Goal: Use online tool/utility: Utilize a website feature to perform a specific function

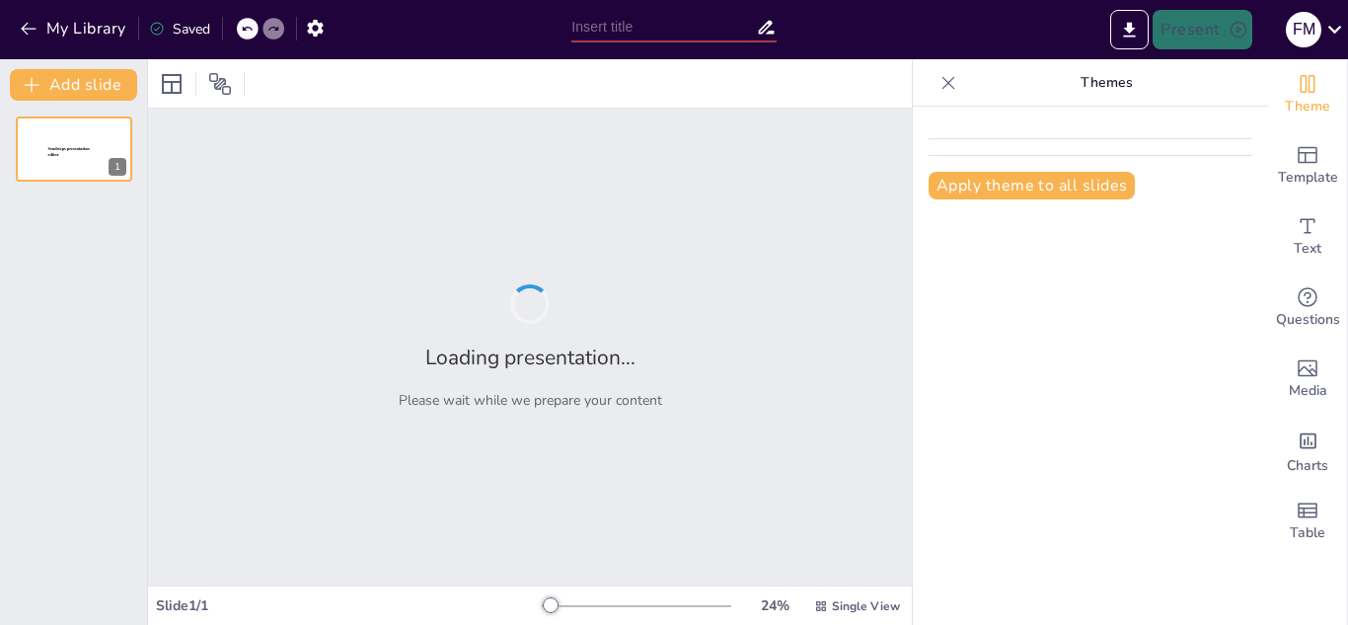
type input "Los Procesos de la Memoria: Fundamentos y Mecanismos"
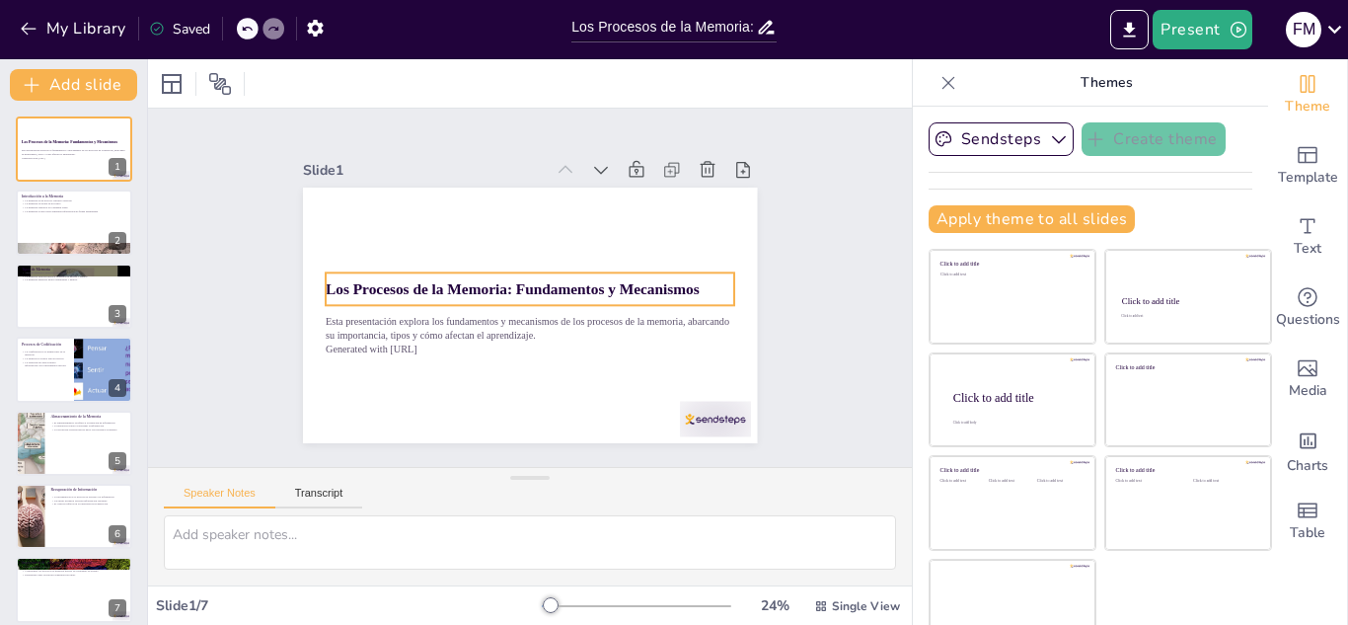
scroll to position [29, 0]
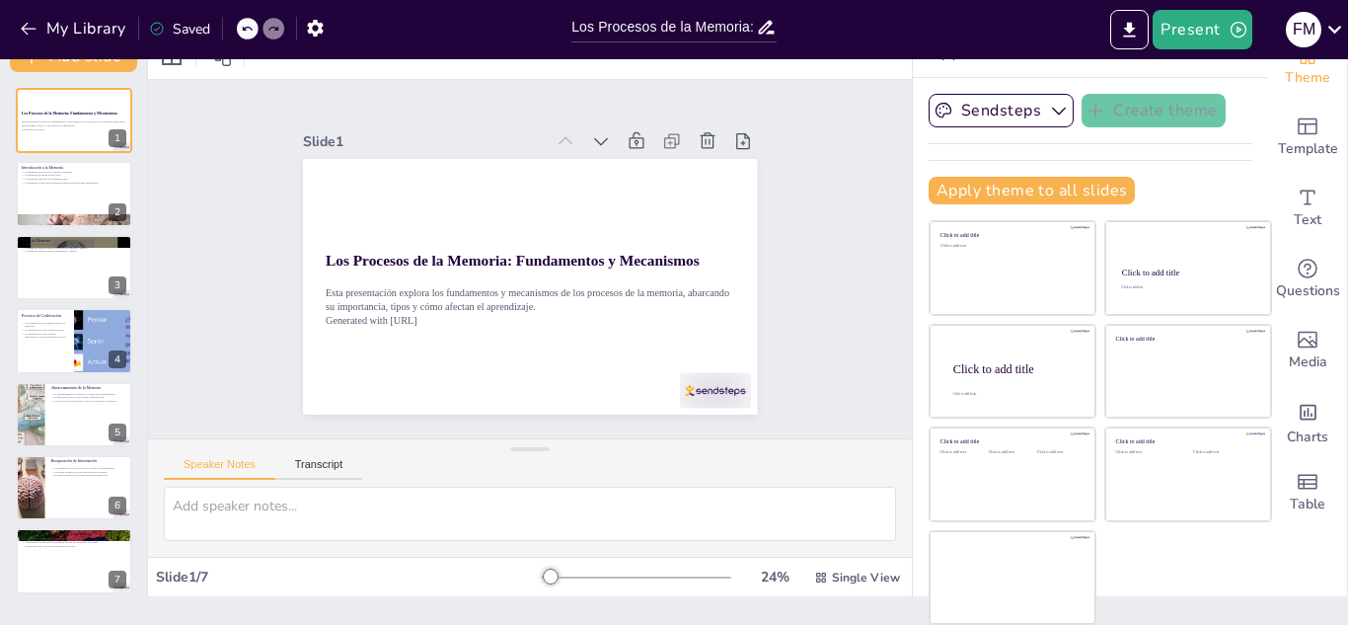
drag, startPoint x: 1290, startPoint y: 497, endPoint x: 1347, endPoint y: 297, distance: 208.4
click at [1347, 311] on div "Document fonts Akatab Recently used Mulish Popular fonts Fonts Add slide Los Pr…" at bounding box center [674, 342] width 1348 height 566
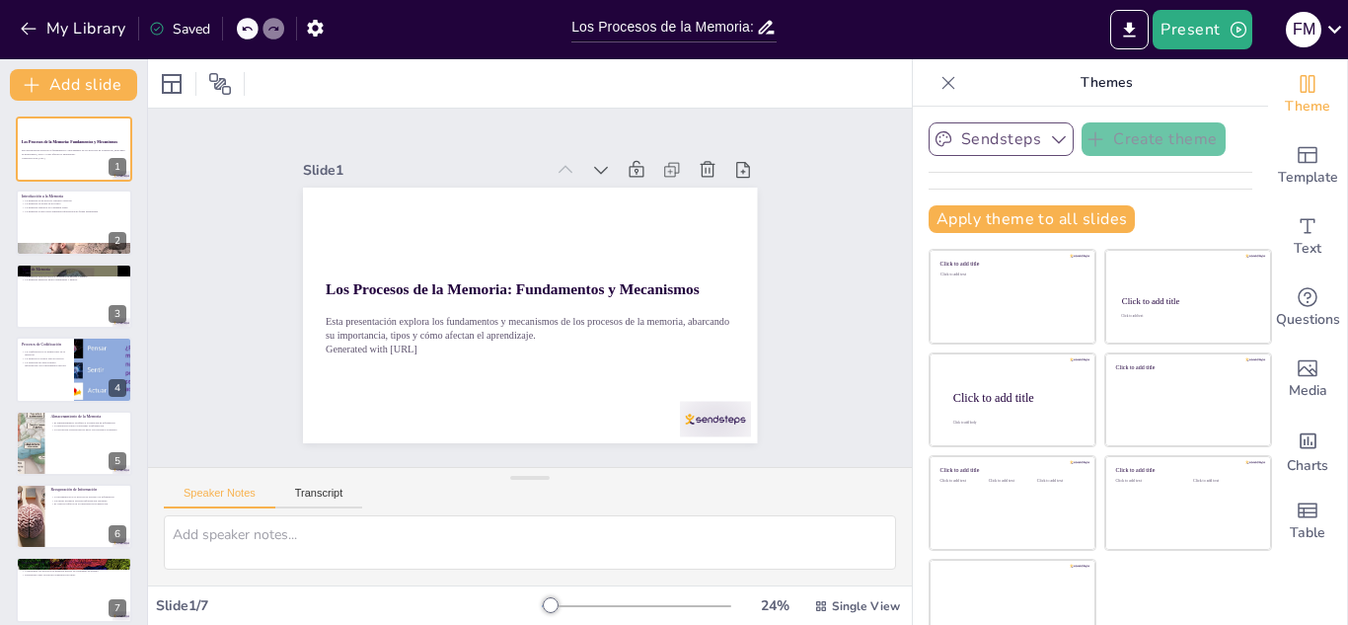
click at [1007, 129] on button "Sendsteps" at bounding box center [1001, 139] width 145 height 34
click at [1007, 134] on button "Sendsteps" at bounding box center [1001, 139] width 145 height 34
click at [67, 211] on p "La memoria a largo plazo almacena información de forma permanente" at bounding box center [74, 210] width 107 height 4
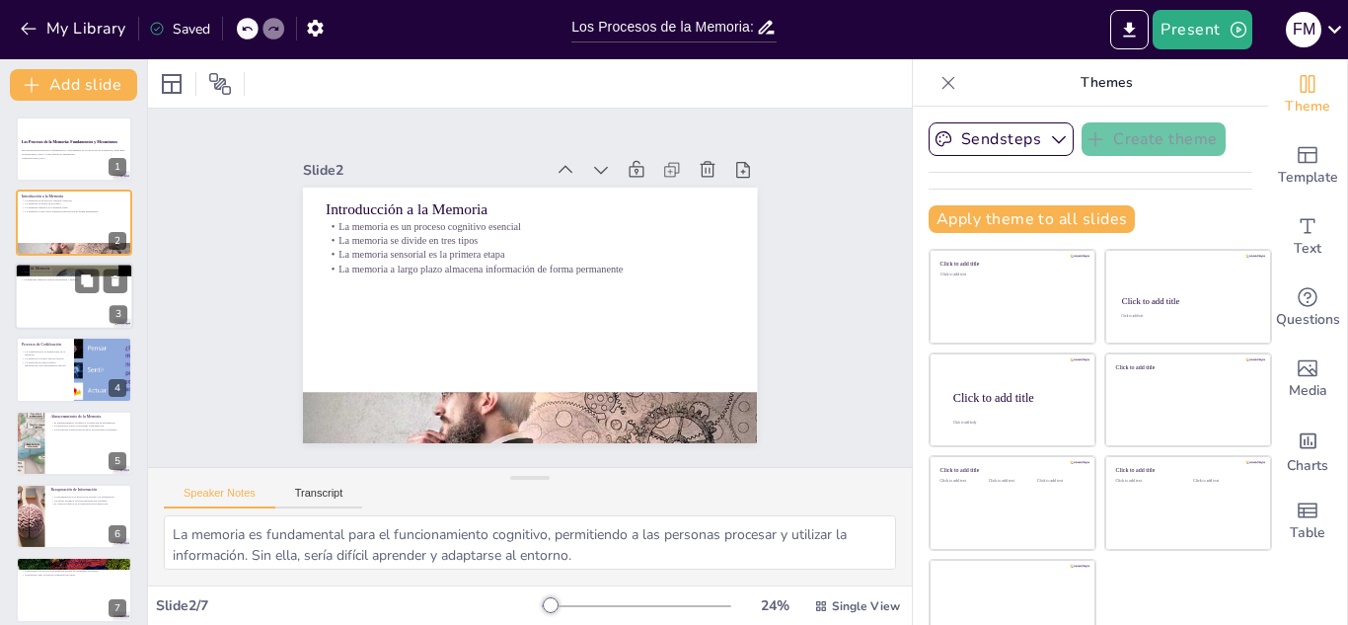
click at [49, 275] on p "La memoria explícita incluye recuerdos de hechos y eventos" at bounding box center [74, 275] width 107 height 4
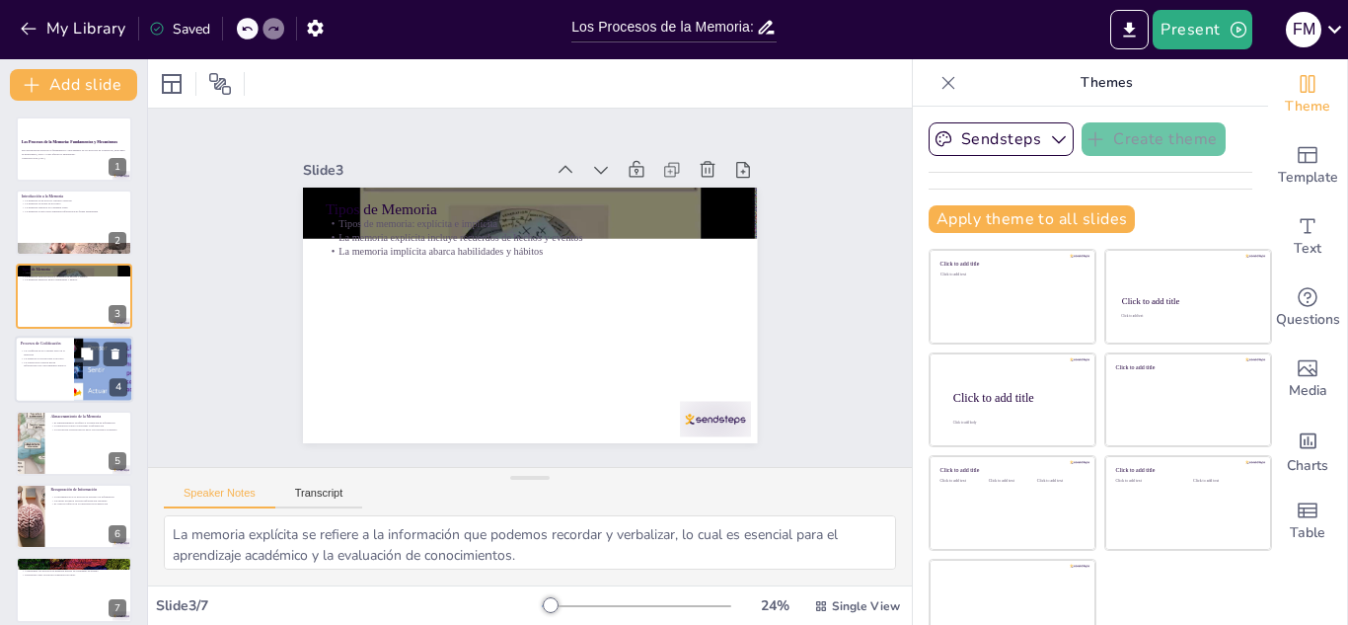
click at [68, 360] on div at bounding box center [74, 369] width 118 height 67
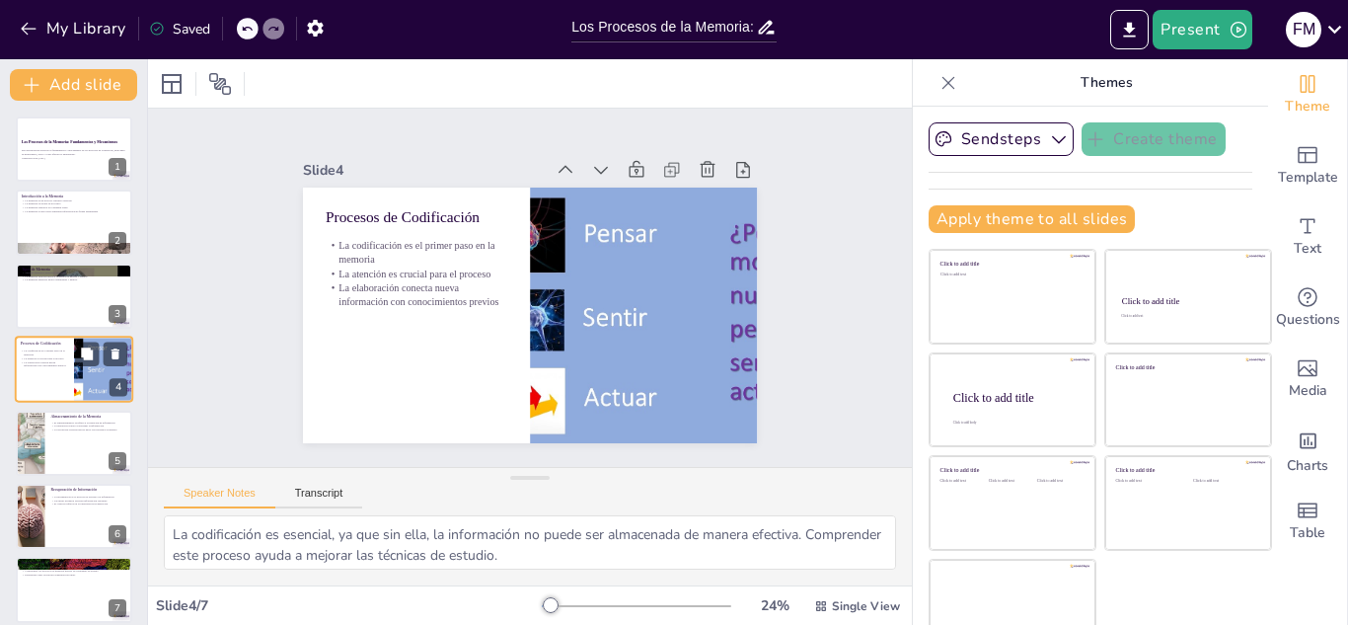
scroll to position [7, 0]
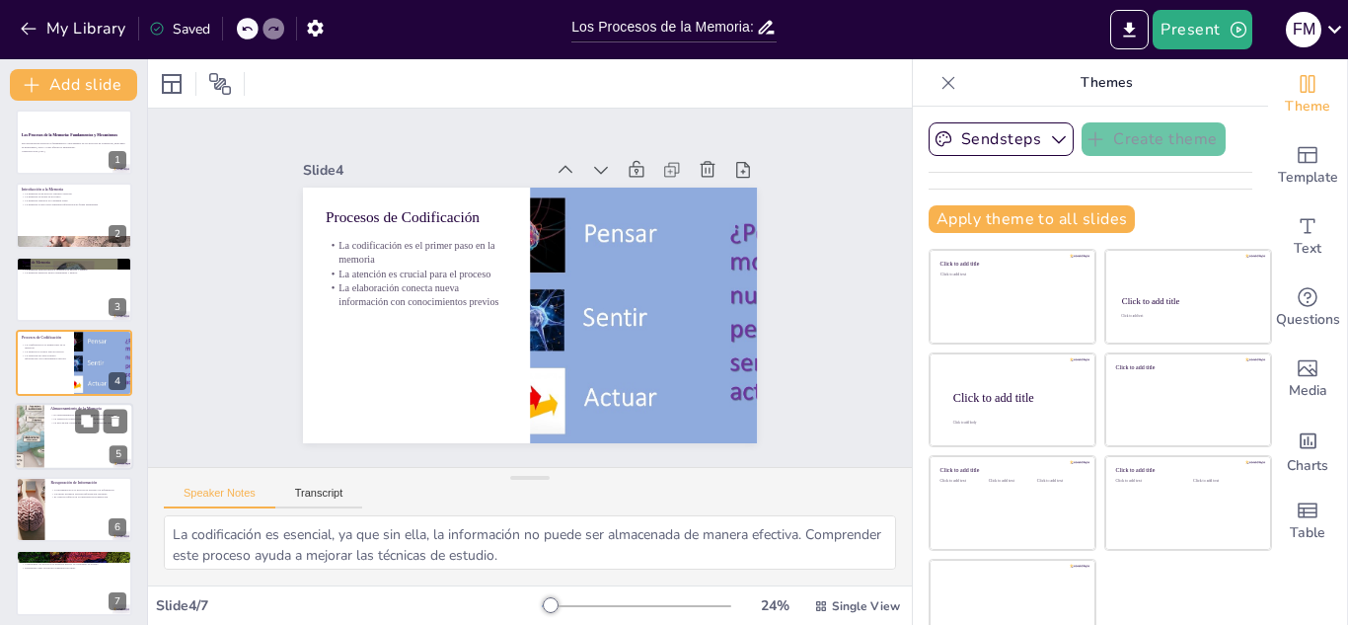
click at [78, 445] on div at bounding box center [74, 436] width 118 height 67
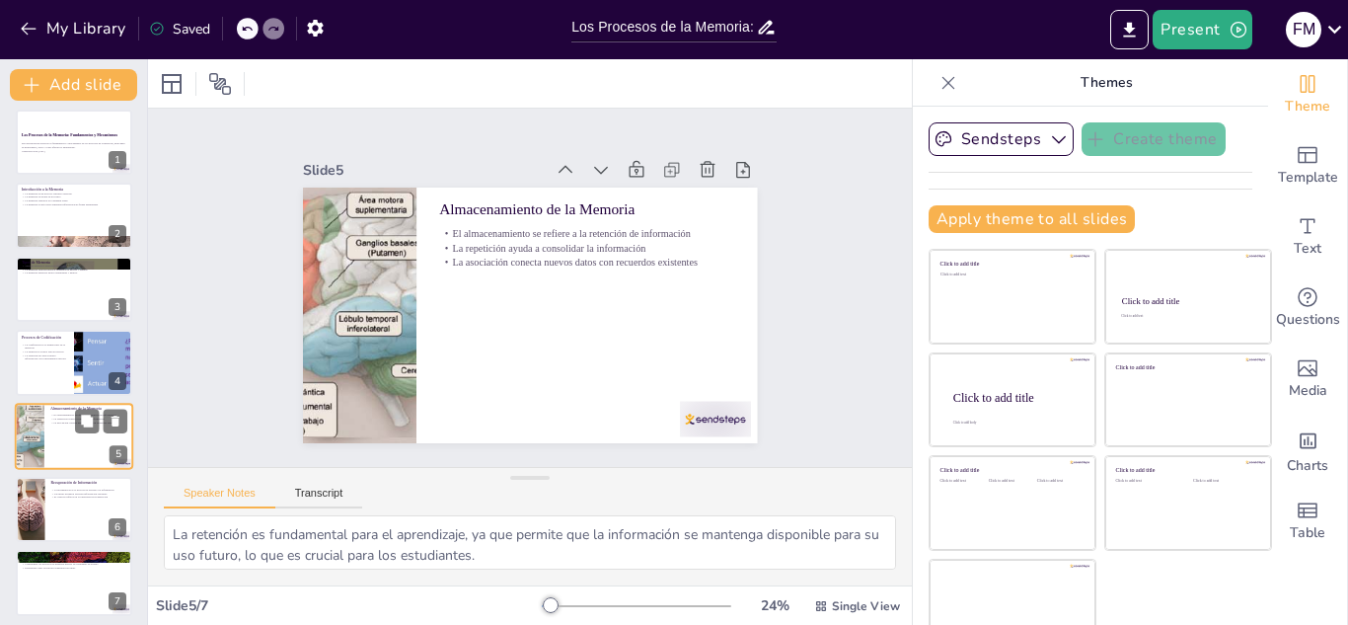
scroll to position [14, 0]
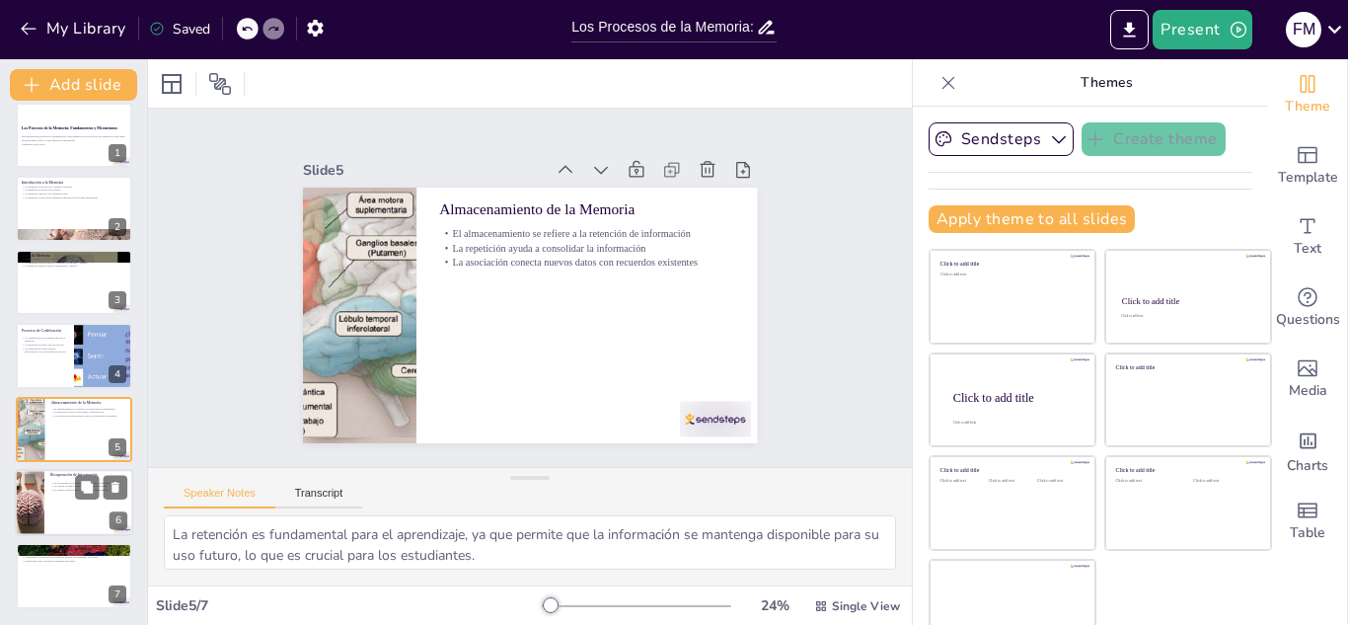
click at [53, 479] on div "La recuperación es el proceso de acceder a la información Las pistas ayudan a r…" at bounding box center [88, 486] width 77 height 17
type textarea "La recuperación es crucial para el aprendizaje, ya que permite a los estudiante…"
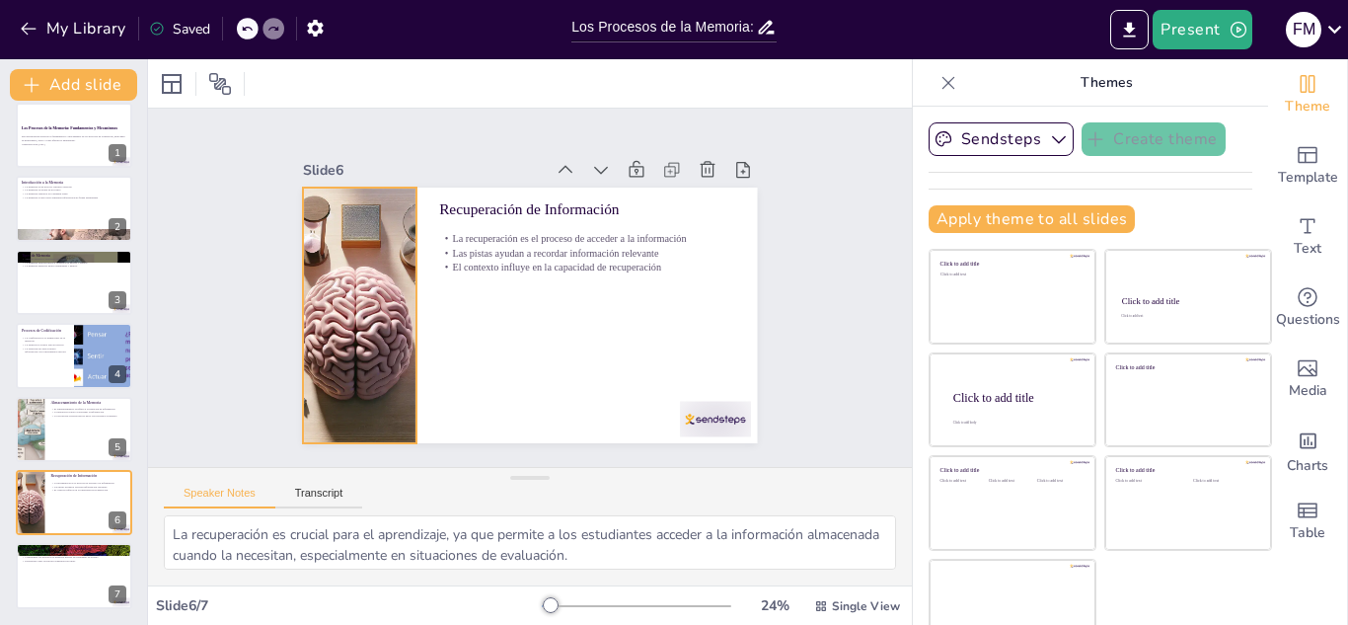
scroll to position [29, 0]
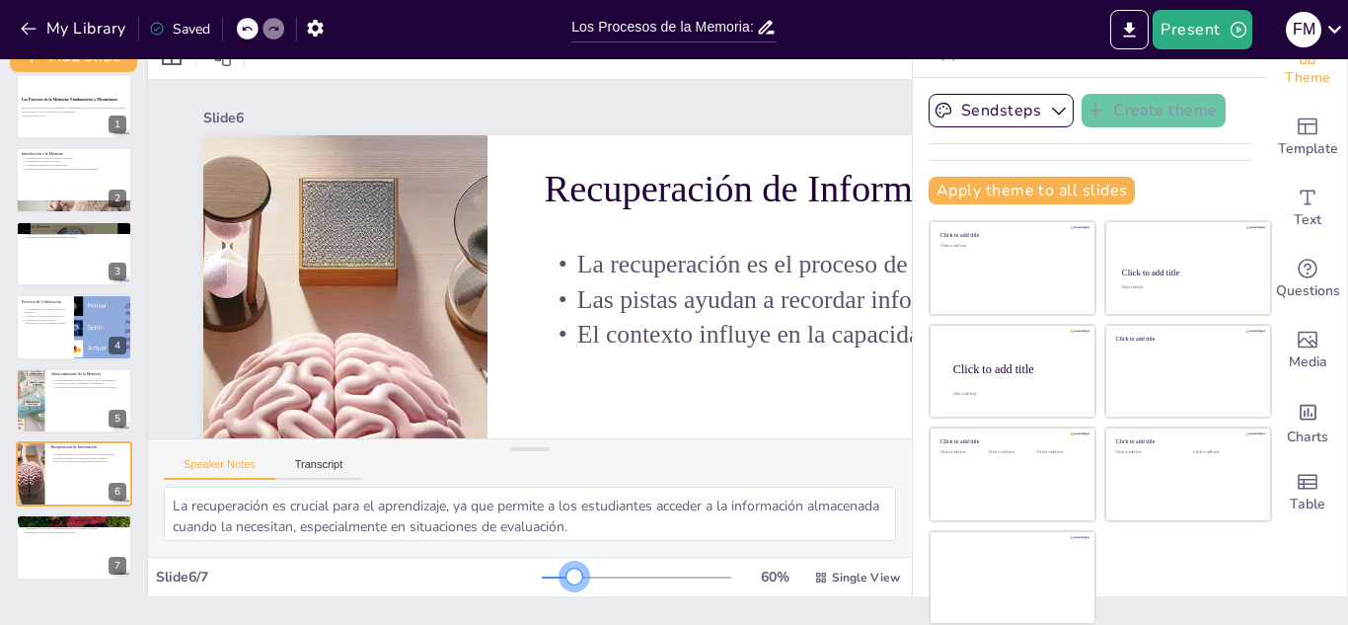
drag, startPoint x: 525, startPoint y: 575, endPoint x: 547, endPoint y: 575, distance: 21.7
click at [567, 575] on div at bounding box center [575, 577] width 16 height 16
click at [1127, 32] on icon "Export to PowerPoint" at bounding box center [1129, 30] width 21 height 21
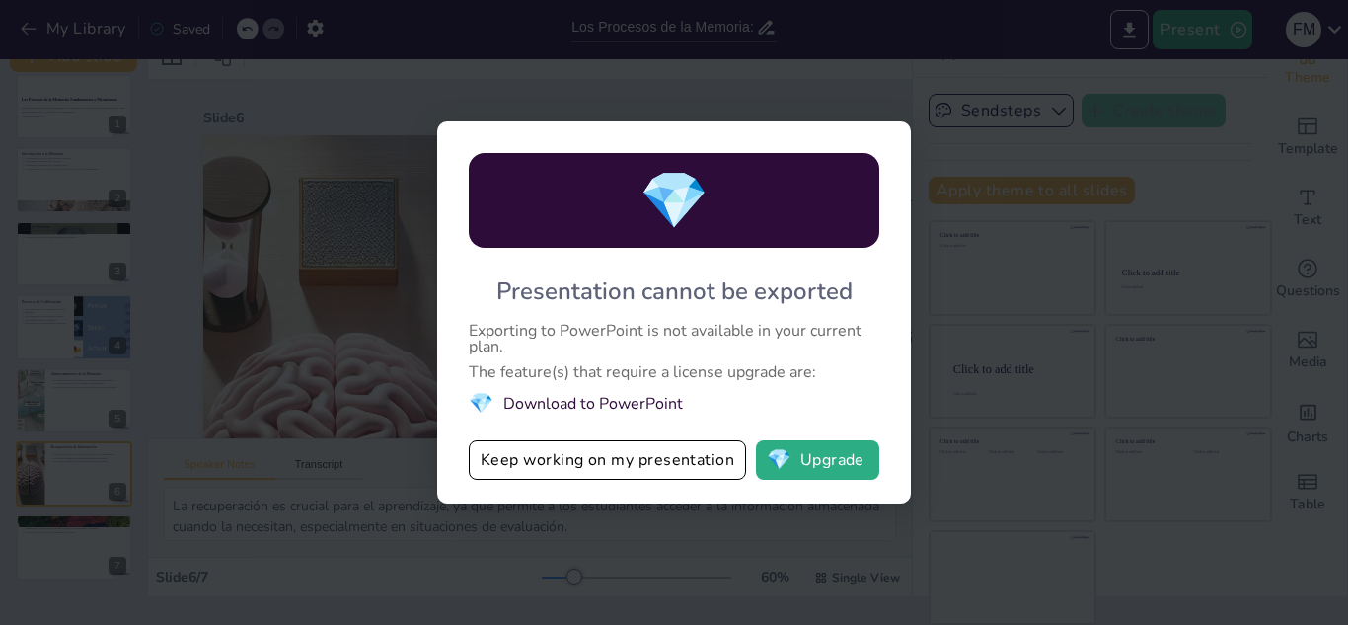
click at [1033, 318] on div "💎 Presentation cannot be exported Exporting to PowerPoint is not available in y…" at bounding box center [674, 312] width 1348 height 625
click at [1138, 277] on div "💎 Presentation cannot be exported Exporting to PowerPoint is not available in y…" at bounding box center [674, 312] width 1348 height 625
click at [1059, 217] on div "💎 Presentation cannot be exported Exporting to PowerPoint is not available in y…" at bounding box center [674, 312] width 1348 height 625
click at [796, 460] on button "💎 Upgrade" at bounding box center [817, 459] width 123 height 39
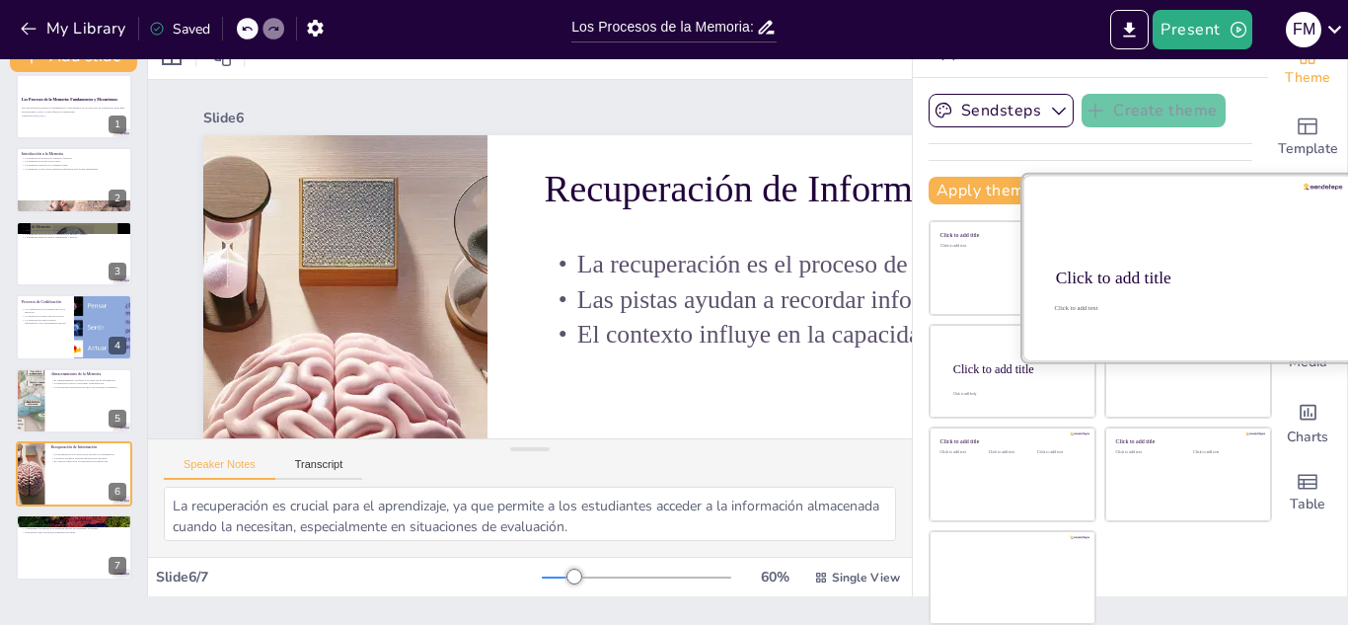
click at [1144, 227] on div at bounding box center [1189, 268] width 332 height 187
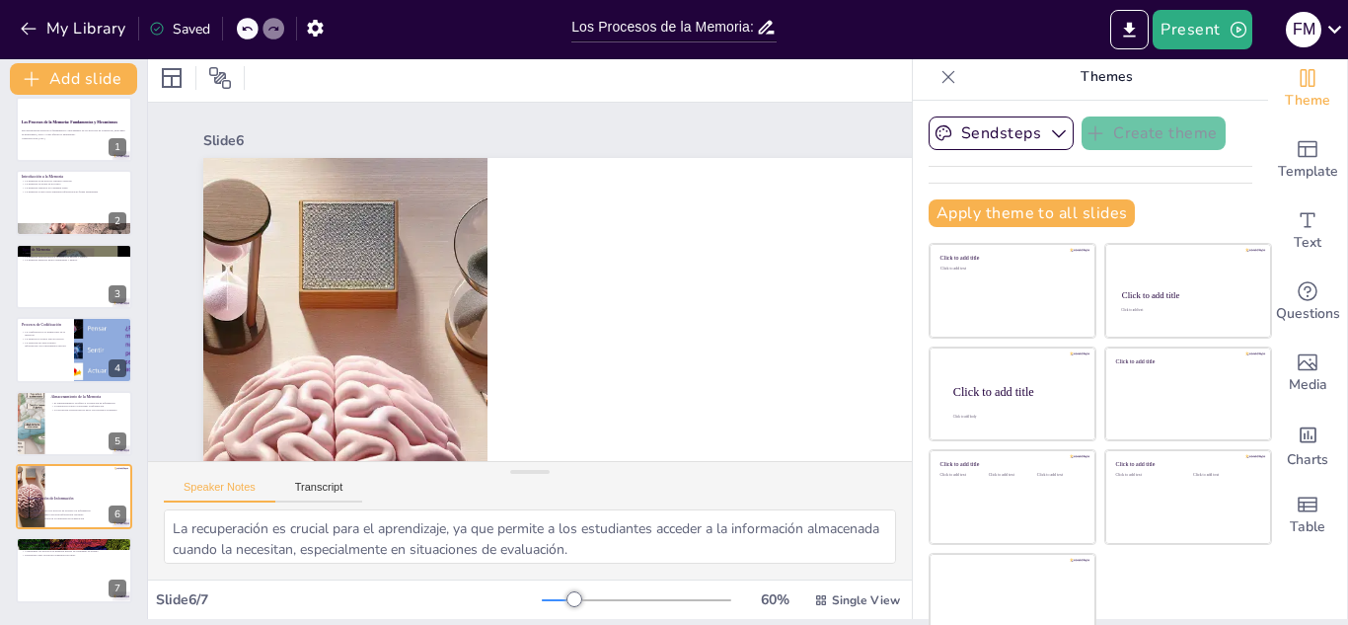
scroll to position [0, 0]
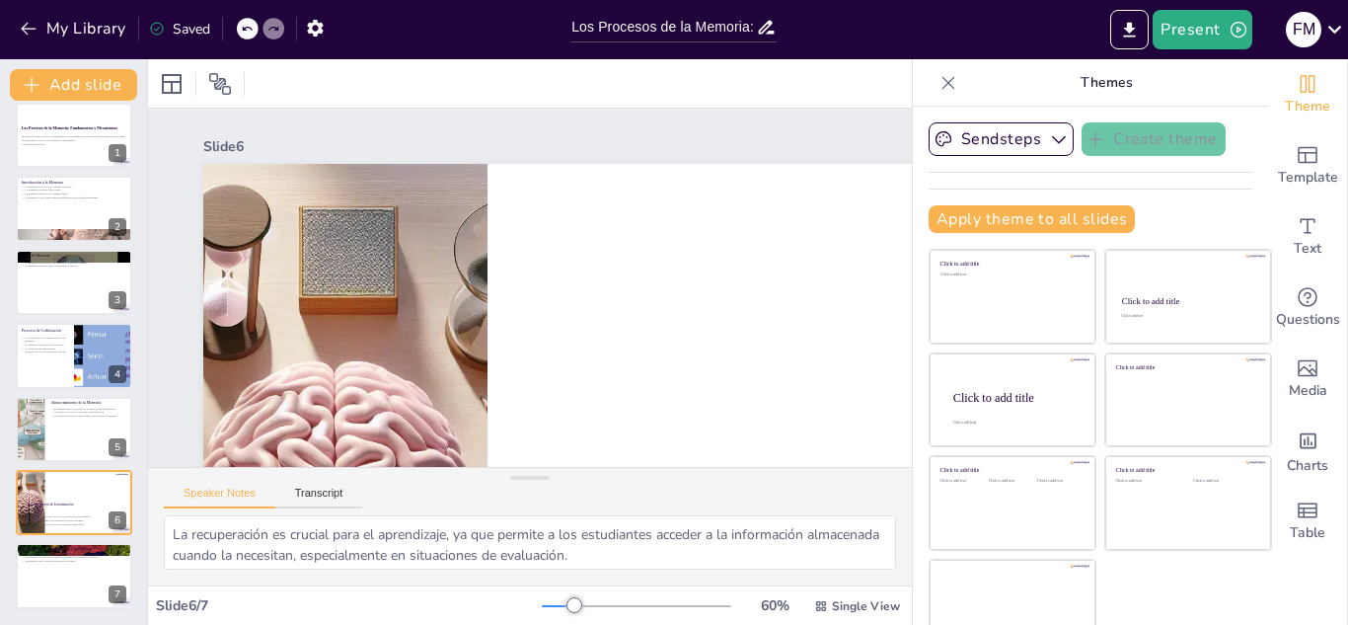
drag, startPoint x: 193, startPoint y: 28, endPoint x: 491, endPoint y: 81, distance: 301.8
click at [471, 88] on div "My Library Saved Los Procesos de la Memoria: Fundamentos y Mecanismos Present F…" at bounding box center [674, 312] width 1348 height 625
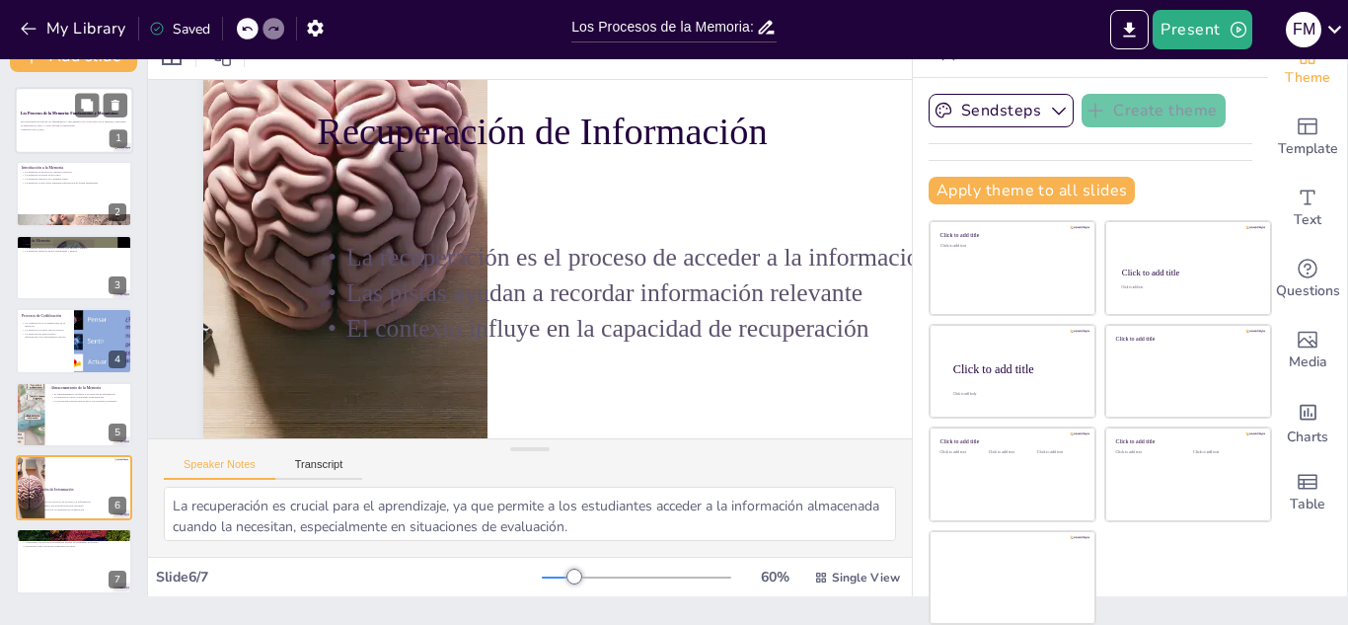
click at [61, 116] on div "Los Procesos de la Memoria: Fundamentos y Mecanismos" at bounding box center [74, 114] width 107 height 9
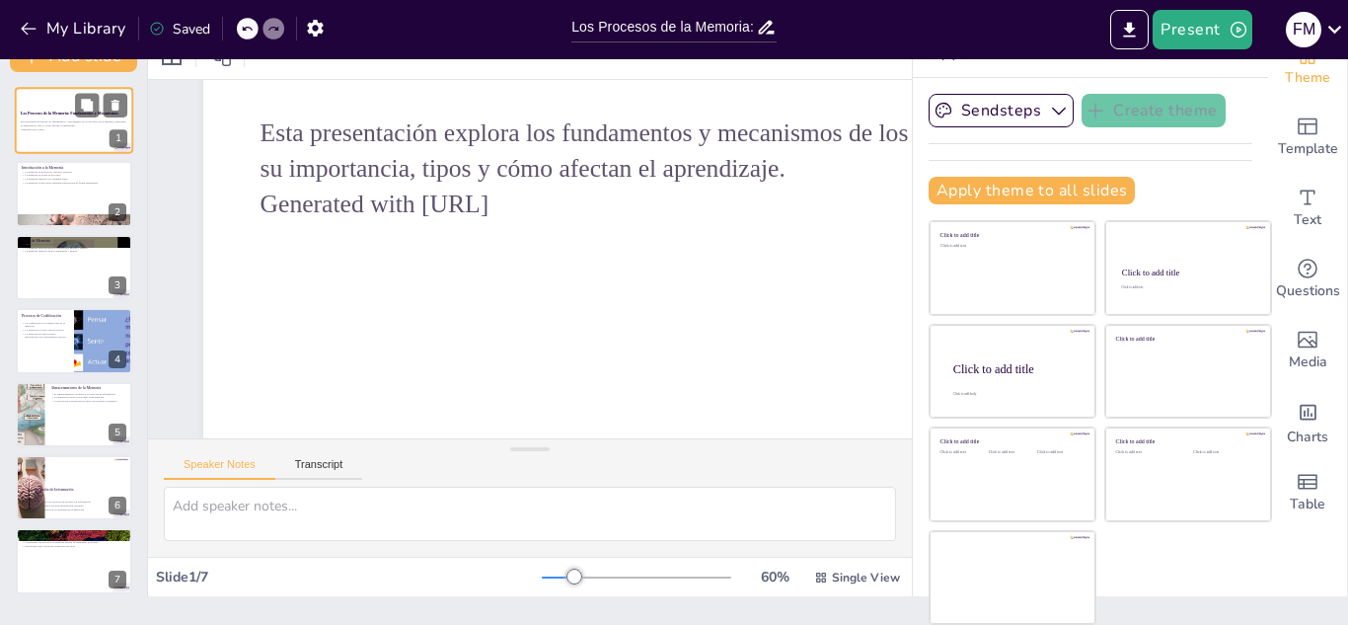
scroll to position [93, 0]
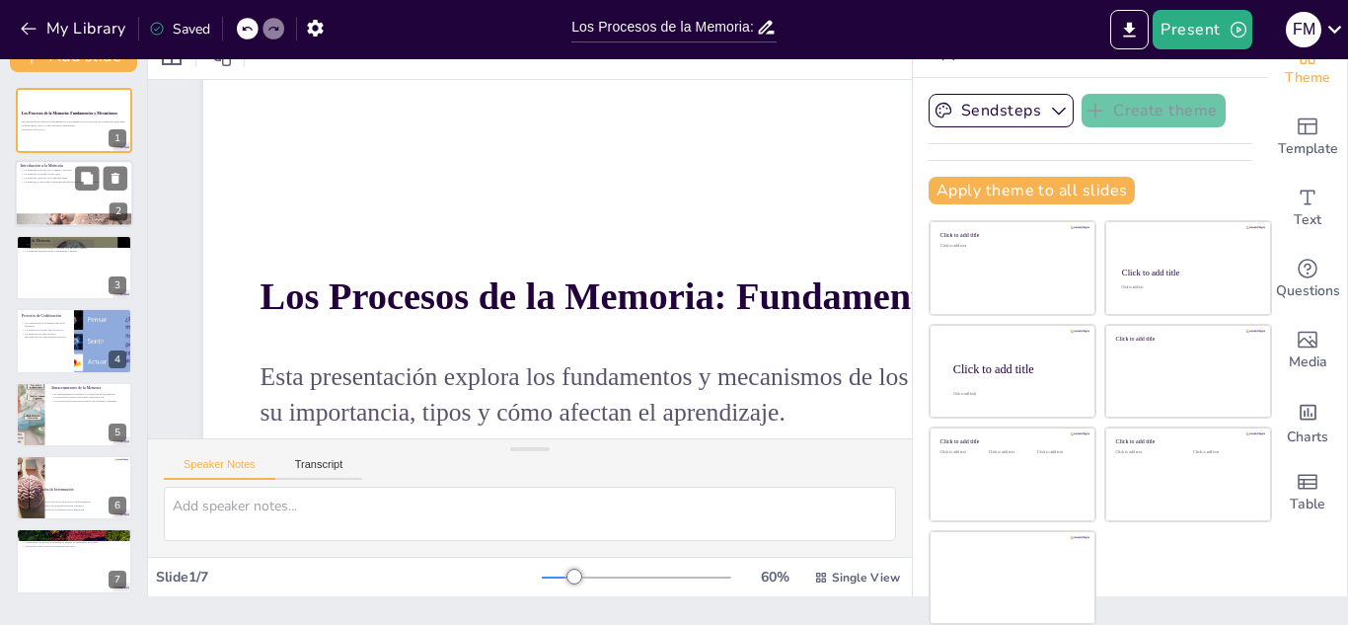
click at [60, 178] on p "La memoria sensorial es la primera etapa" at bounding box center [74, 179] width 107 height 4
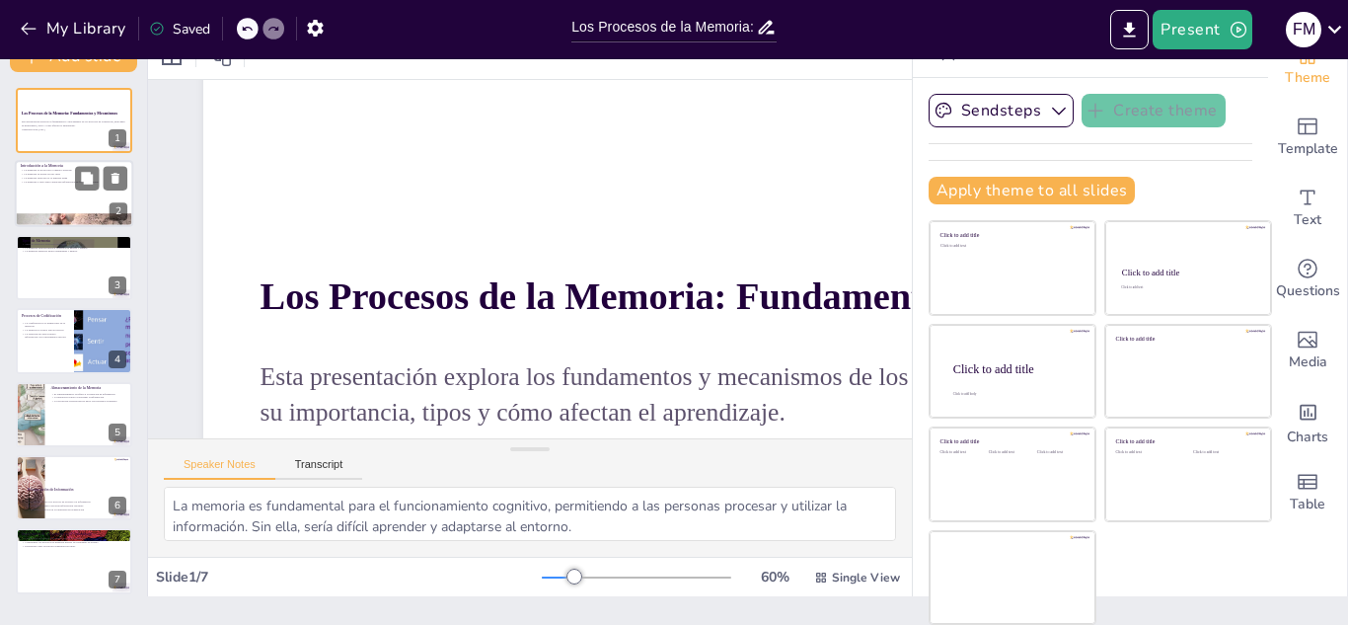
scroll to position [0, 0]
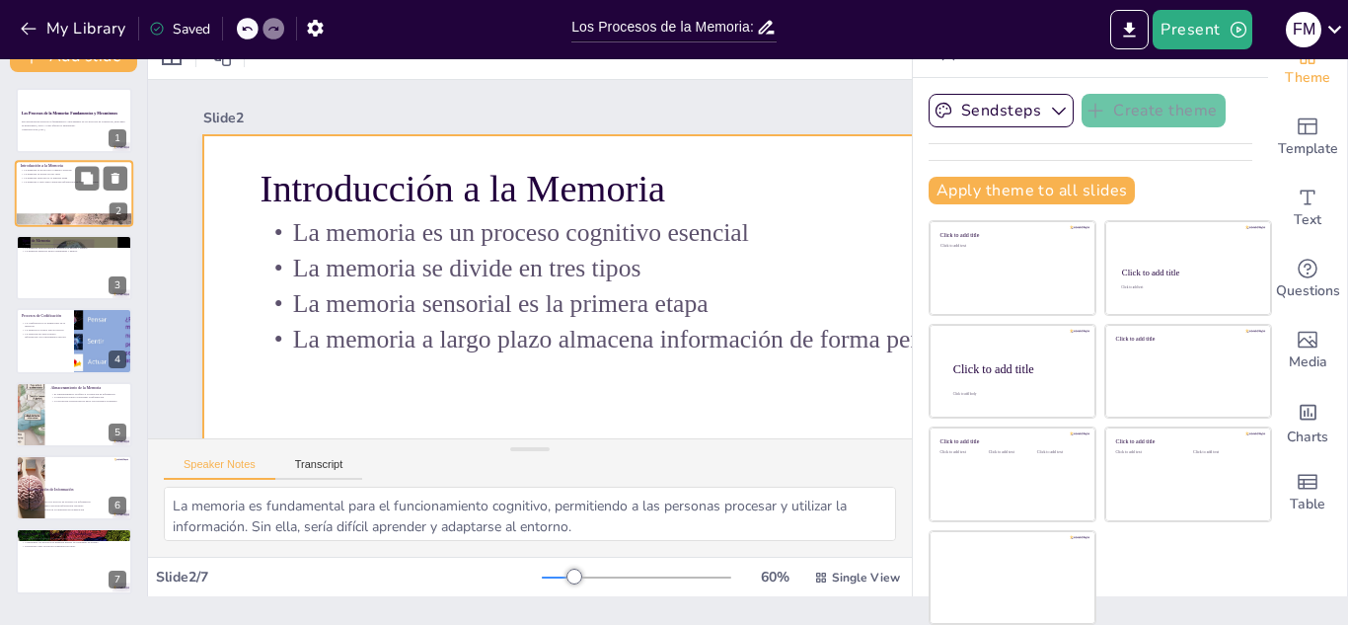
click at [36, 203] on div at bounding box center [74, 194] width 118 height 67
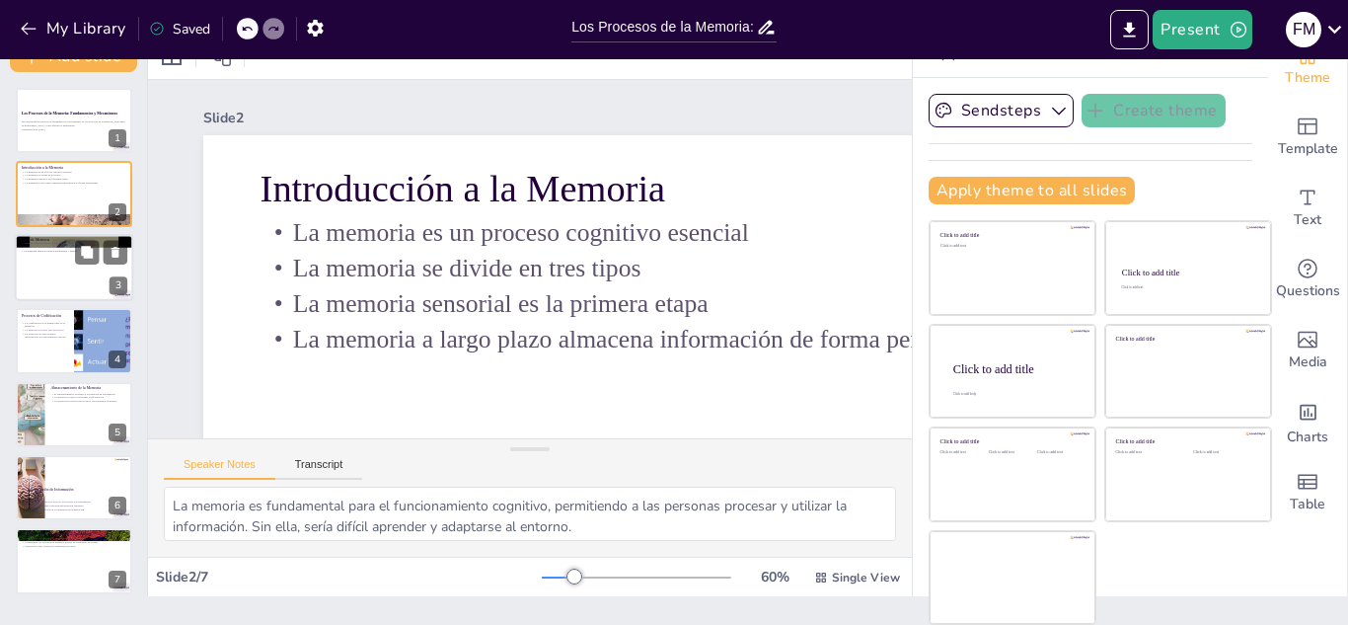
scroll to position [196, 0]
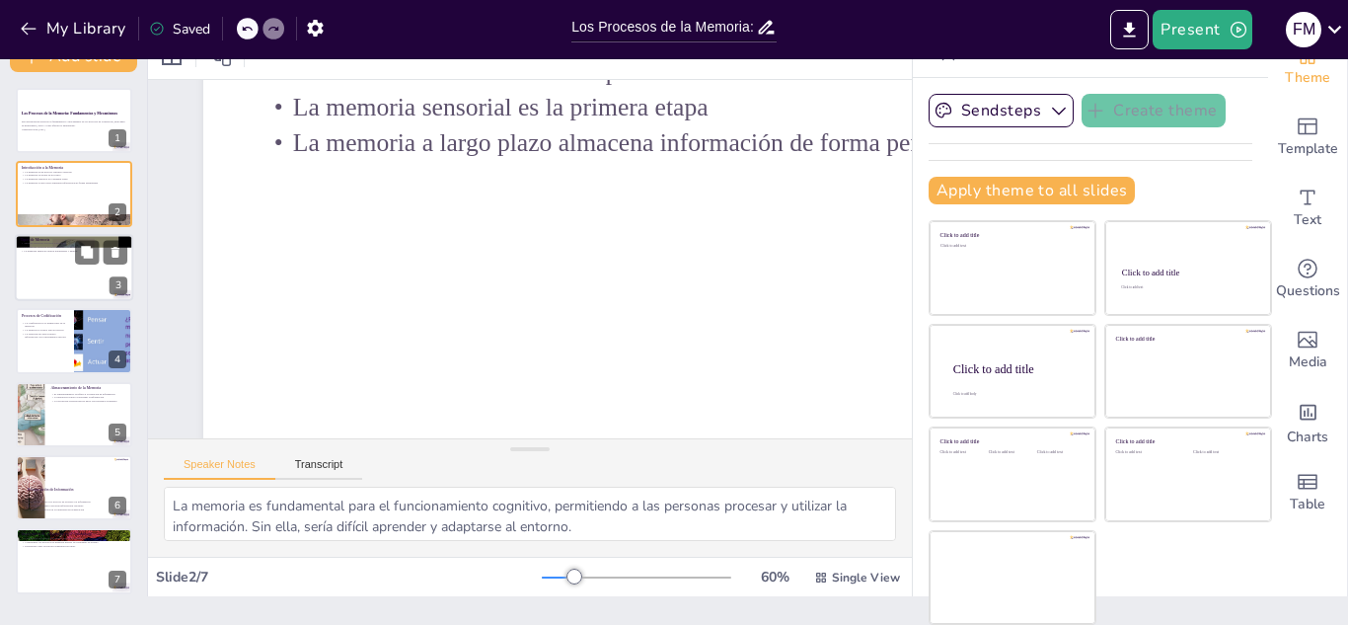
click at [58, 270] on div at bounding box center [74, 267] width 118 height 67
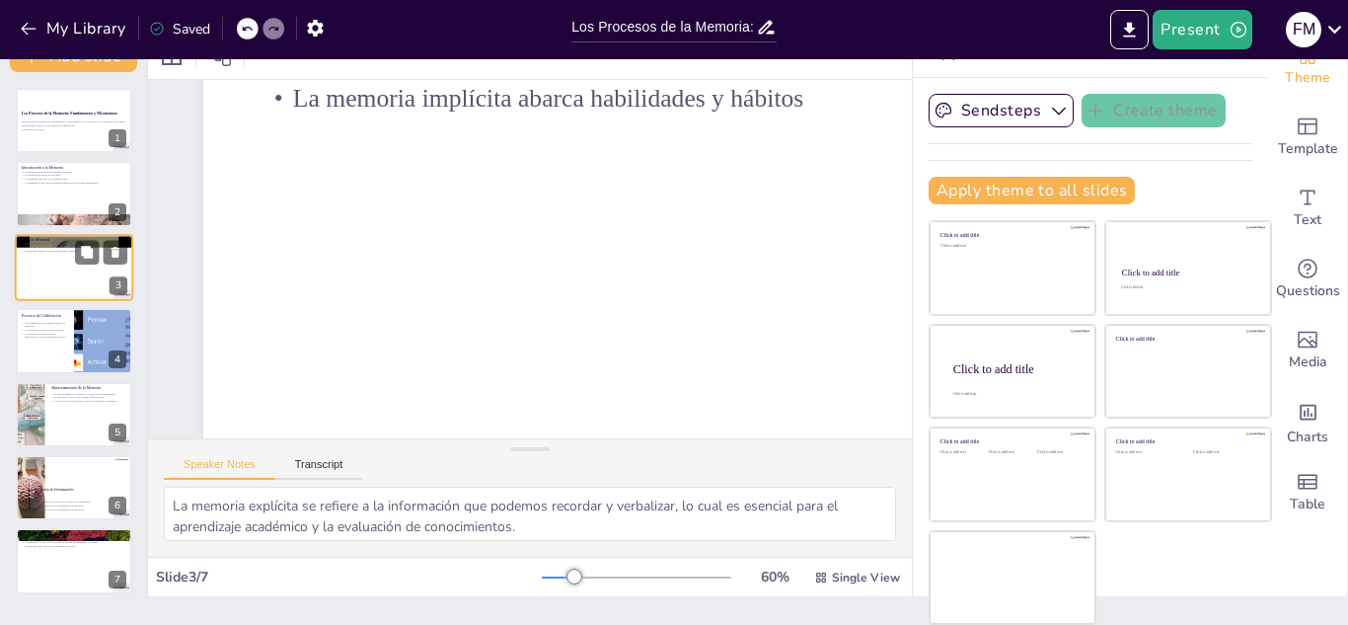
scroll to position [0, 0]
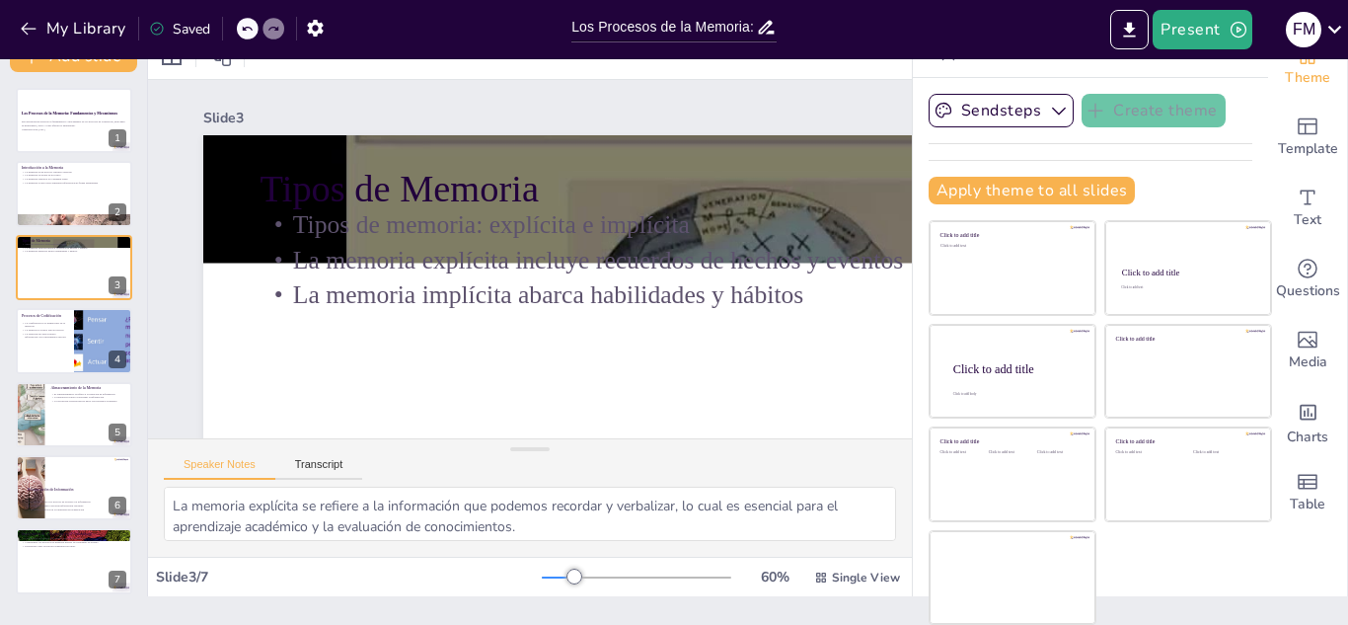
click at [24, 301] on div "Los Procesos de la Memoria: Fundamentos y Mecanismos Esta presentación explora …" at bounding box center [73, 341] width 147 height 506
click at [67, 342] on div at bounding box center [74, 340] width 118 height 67
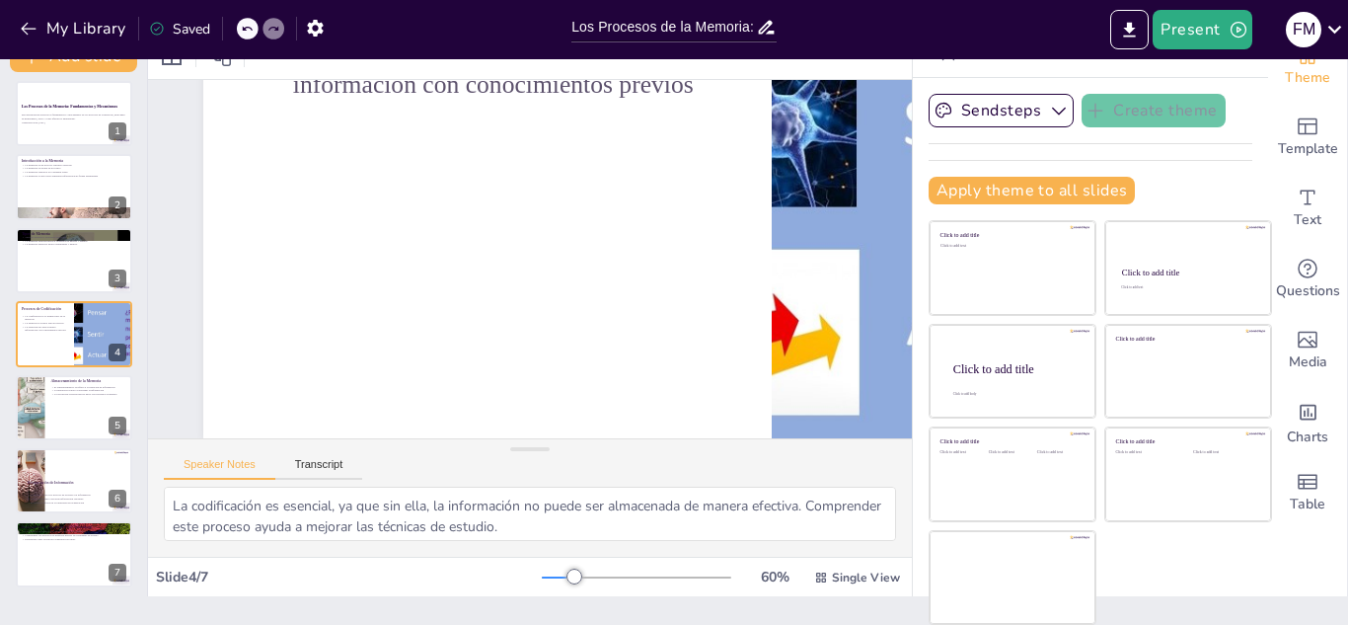
scroll to position [351, 0]
click at [14, 421] on div "Los Procesos de la Memoria: Fundamentos y Mecanismos Esta presentación explora …" at bounding box center [73, 334] width 147 height 506
click at [29, 413] on div at bounding box center [29, 407] width 90 height 67
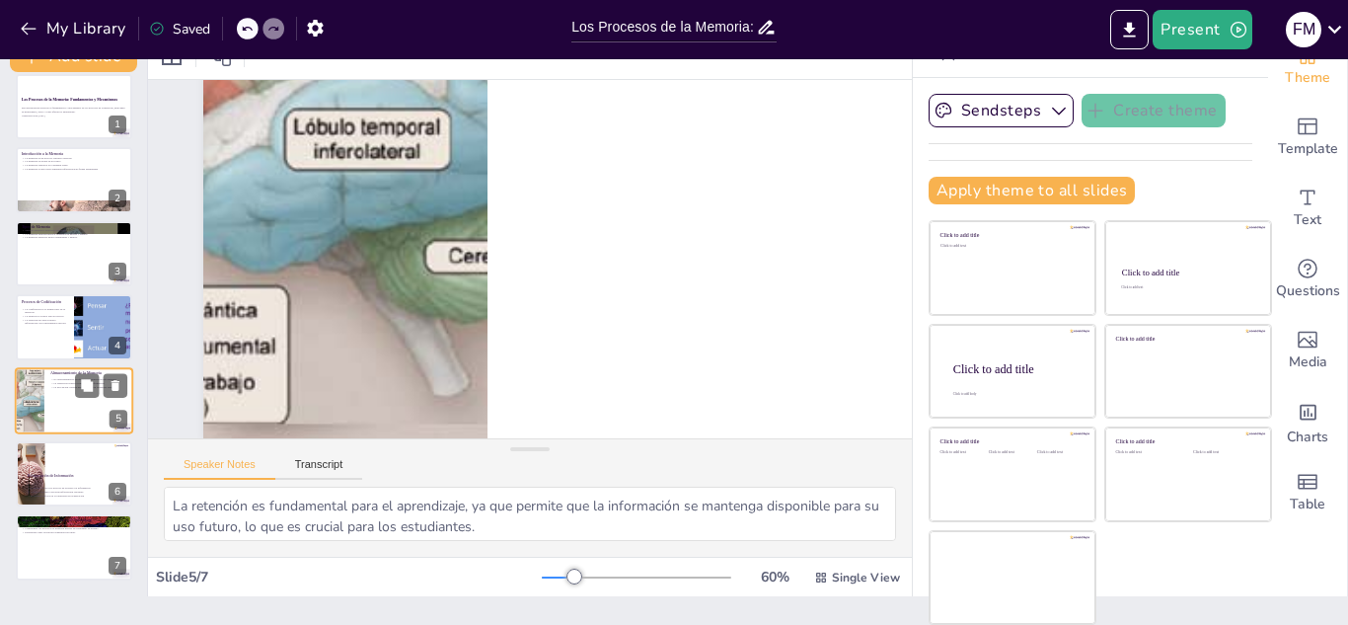
scroll to position [93, 0]
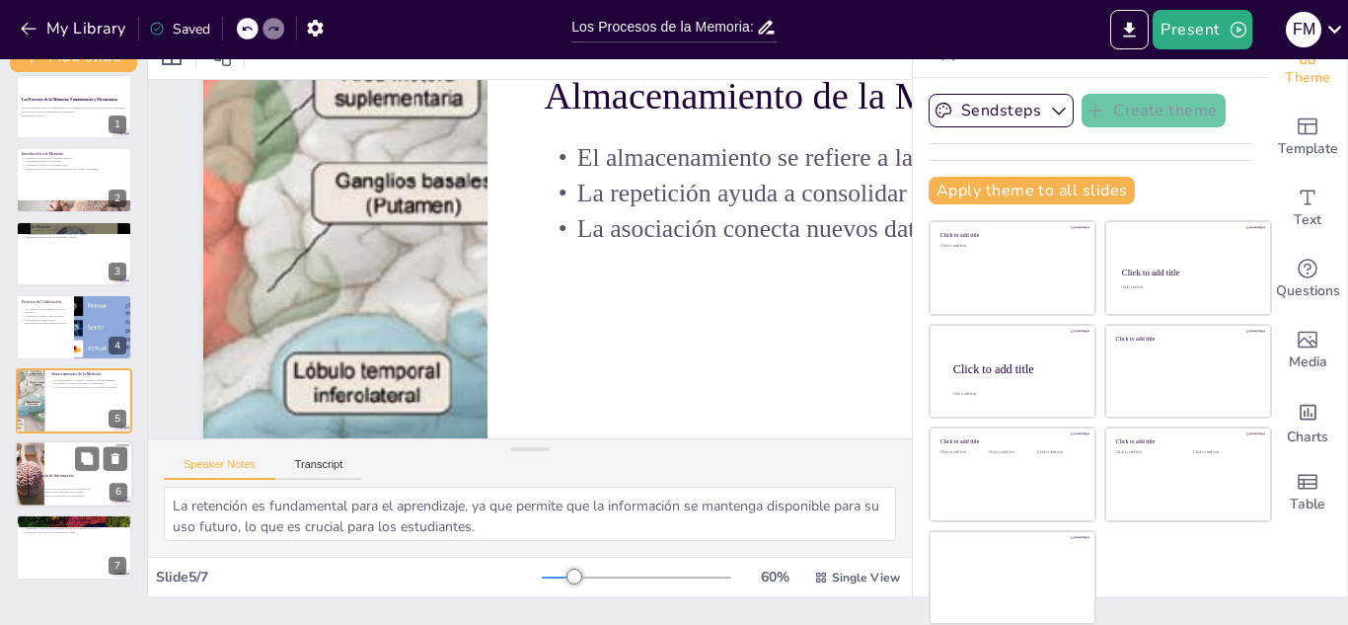
click at [38, 466] on div at bounding box center [29, 473] width 116 height 67
type textarea "La recuperación es crucial para el aprendizaje, ya que permite a los estudiante…"
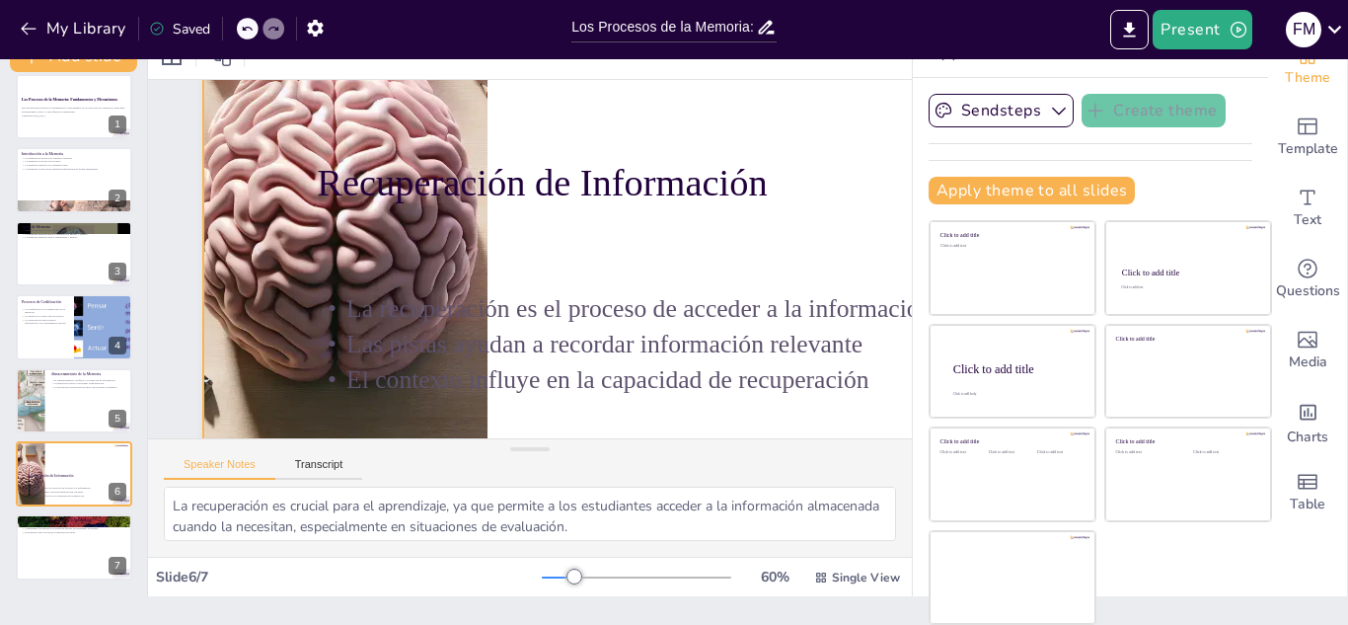
scroll to position [296, 0]
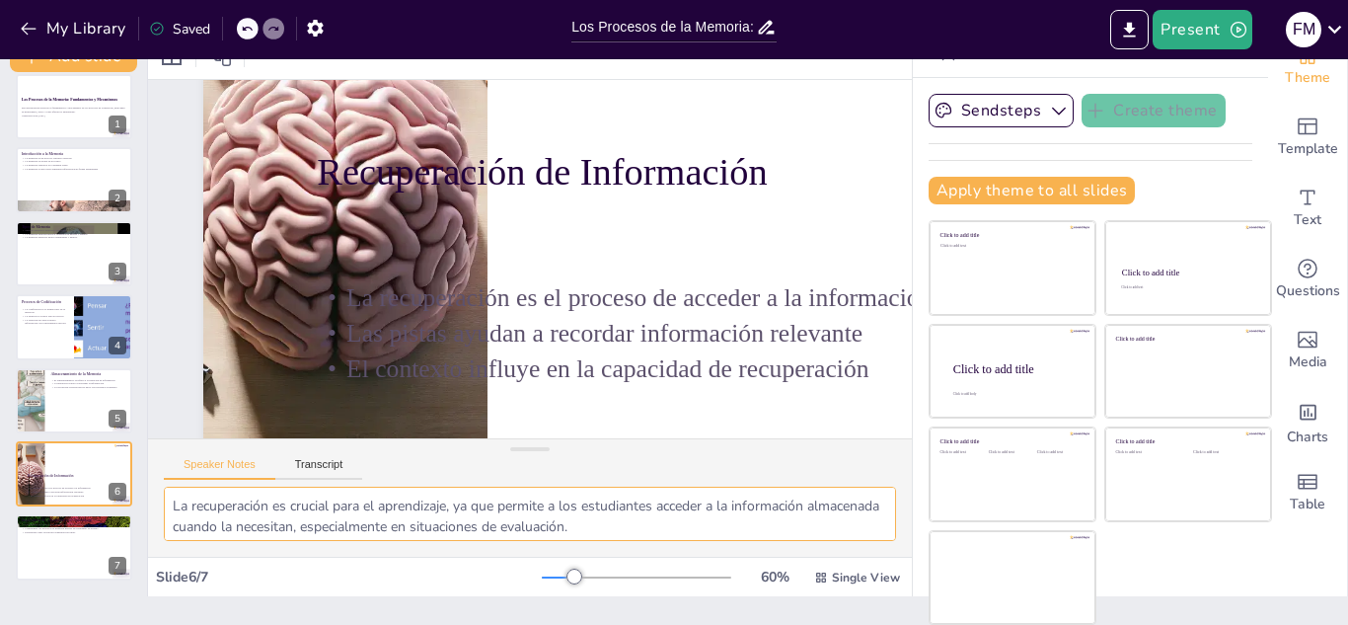
click at [687, 535] on textarea "La recuperación es crucial para el aprendizaje, ya que permite a los estudiante…" at bounding box center [530, 514] width 732 height 54
click at [266, 467] on button "Speaker Notes" at bounding box center [220, 469] width 112 height 22
click at [292, 466] on button "Transcript" at bounding box center [319, 469] width 88 height 22
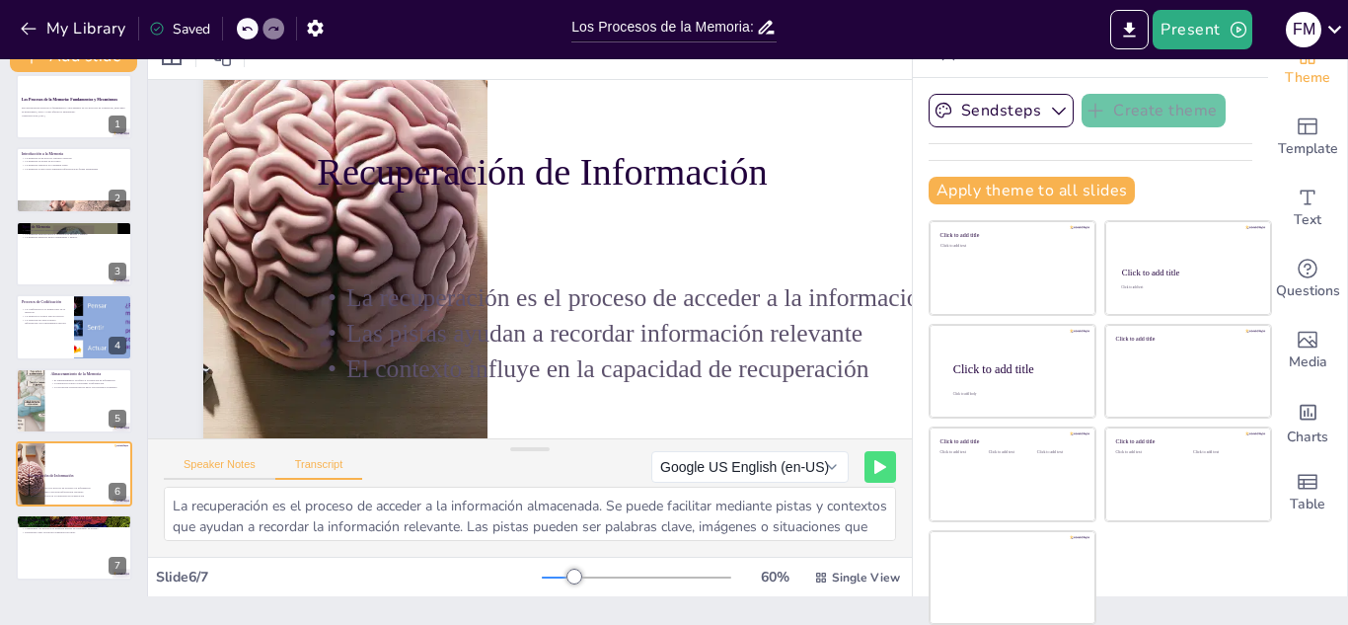
click at [256, 467] on button "Speaker Notes" at bounding box center [220, 469] width 112 height 22
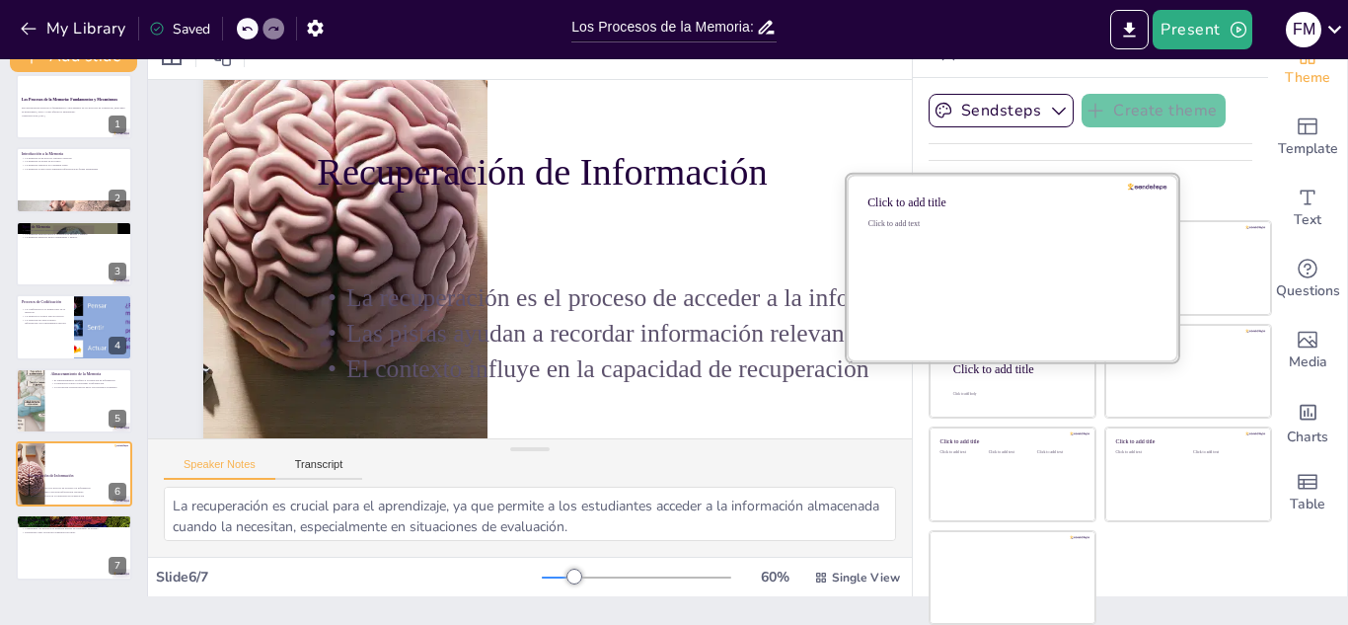
click at [949, 263] on div "Click to add text" at bounding box center [1010, 280] width 282 height 122
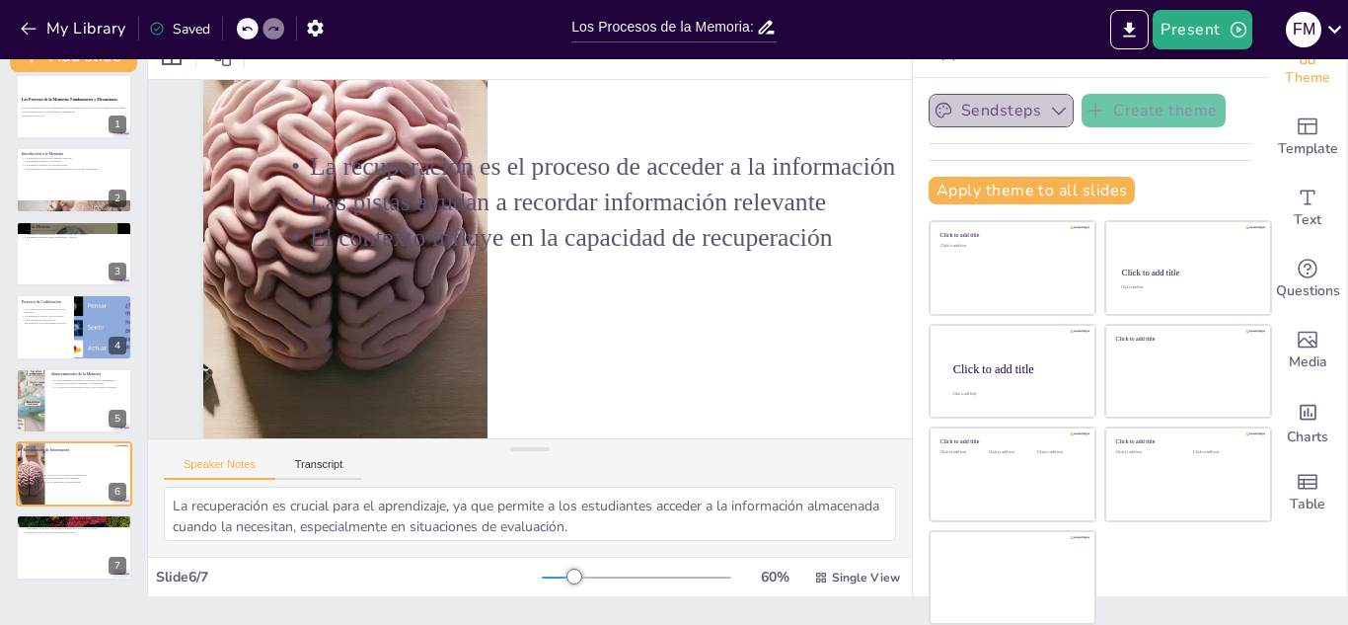
click at [1007, 105] on button "Sendsteps" at bounding box center [1001, 111] width 145 height 34
